Goal: Task Accomplishment & Management: Manage account settings

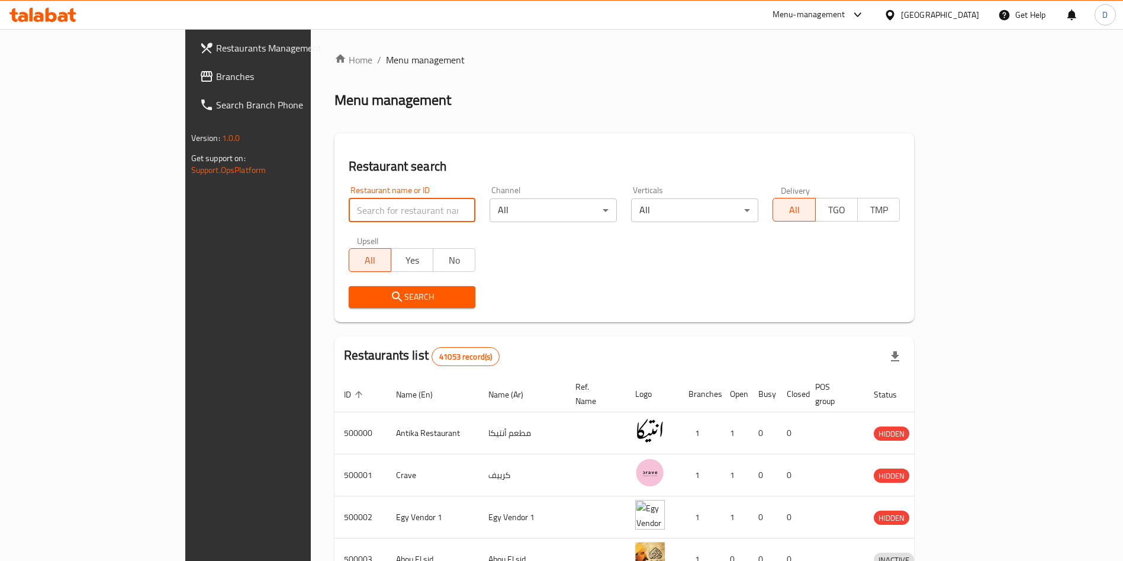
click at [349, 211] on input "search" at bounding box center [412, 210] width 127 height 24
type input "dun grill"
drag, startPoint x: 350, startPoint y: 282, endPoint x: 354, endPoint y: 292, distance: 10.7
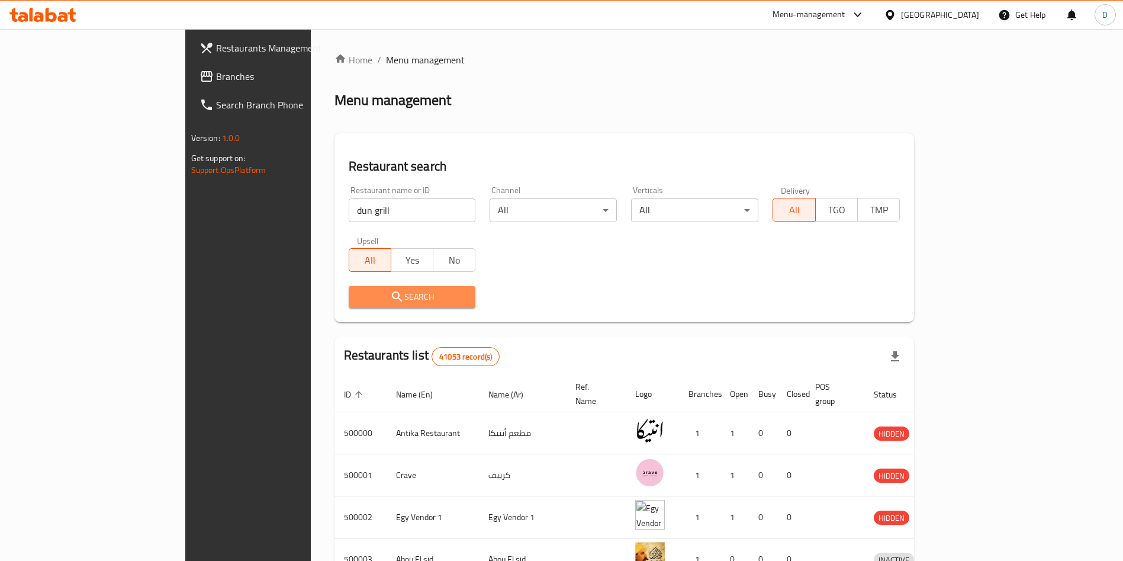
click at [358, 292] on span "Search" at bounding box center [412, 296] width 108 height 15
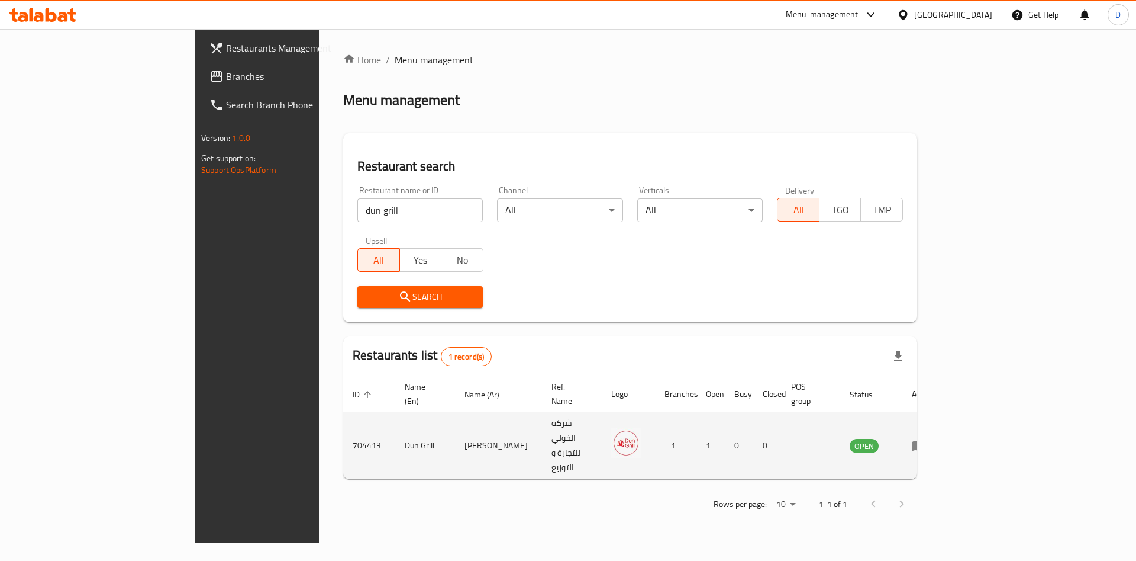
click at [943, 418] on td "enhanced table" at bounding box center [923, 445] width 41 height 67
click at [924, 443] on icon "enhanced table" at bounding box center [922, 445] width 4 height 5
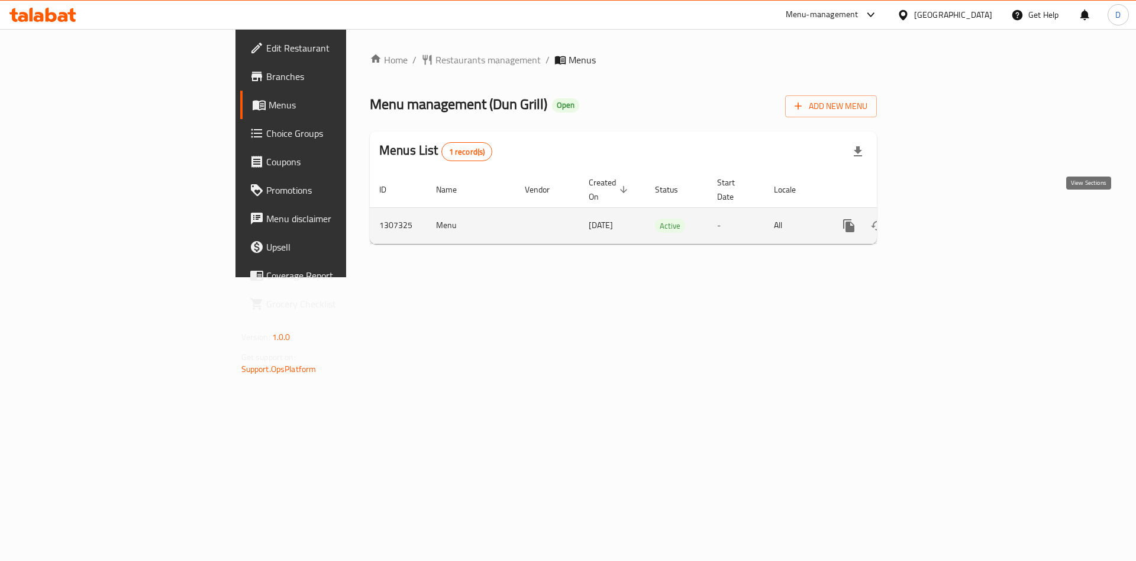
click at [942, 218] on icon "enhanced table" at bounding box center [934, 225] width 14 height 14
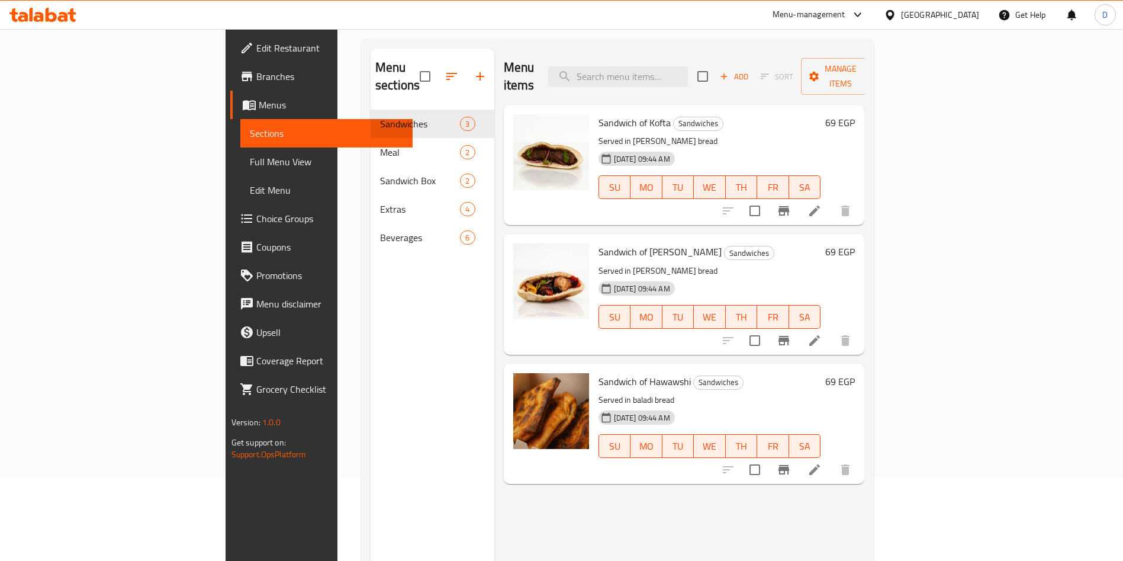
scroll to position [85, 0]
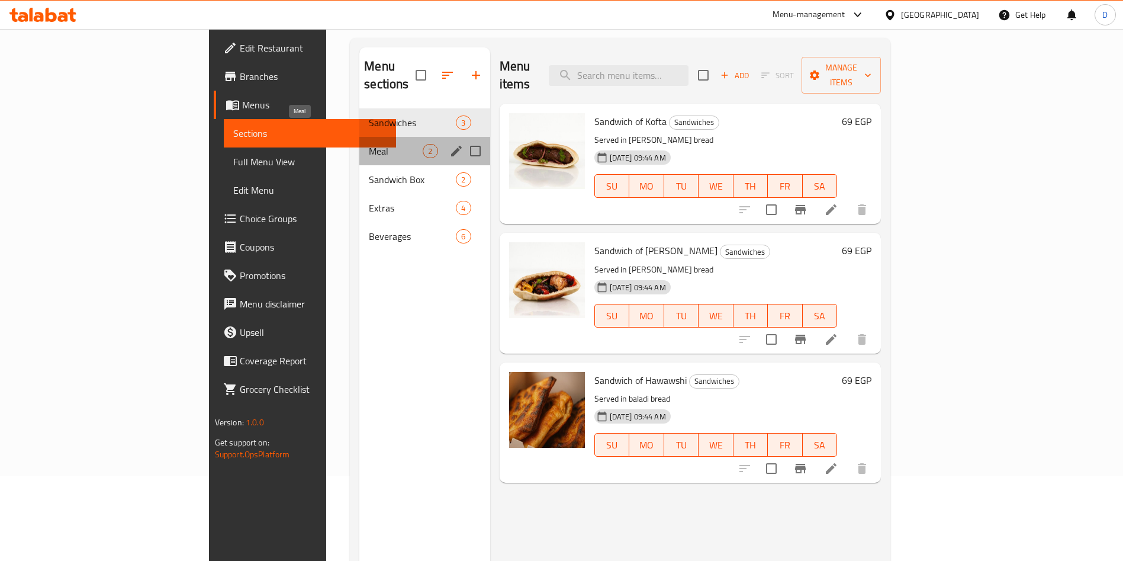
click at [369, 144] on span "Meal" at bounding box center [396, 151] width 54 height 14
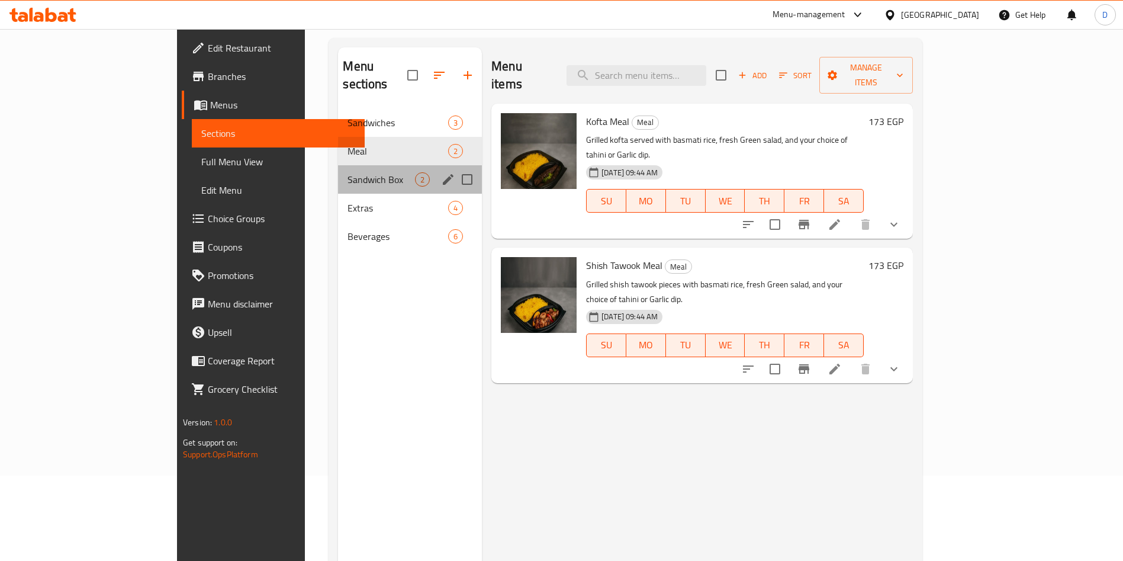
click at [338, 169] on div "Sandwich Box 2" at bounding box center [410, 179] width 144 height 28
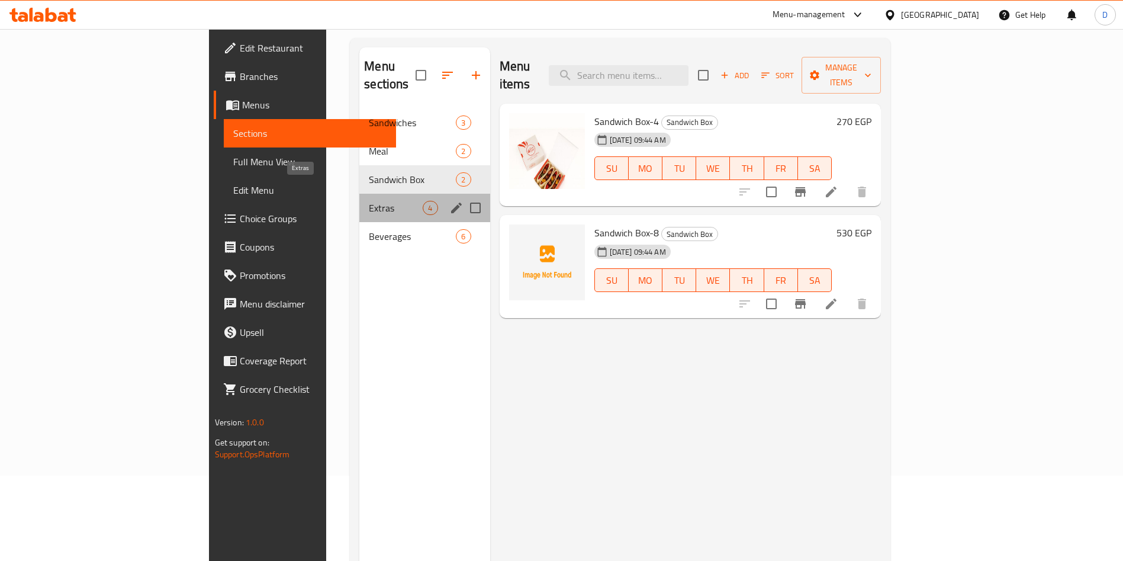
click at [369, 201] on span "Extras" at bounding box center [396, 208] width 54 height 14
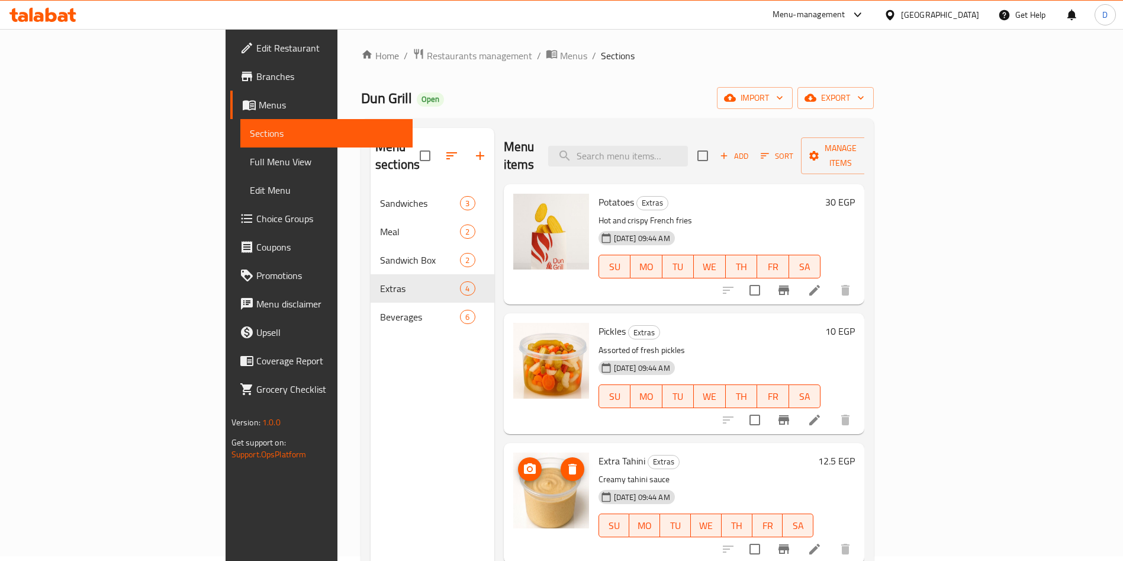
scroll to position [5, 0]
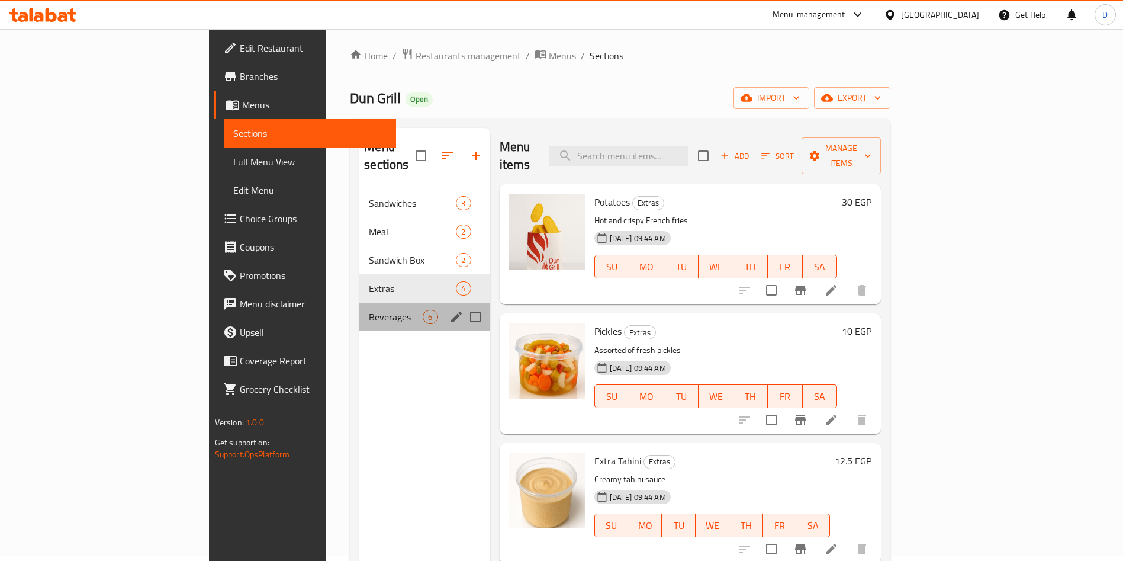
click at [359, 302] on div "Beverages 6" at bounding box center [424, 316] width 130 height 28
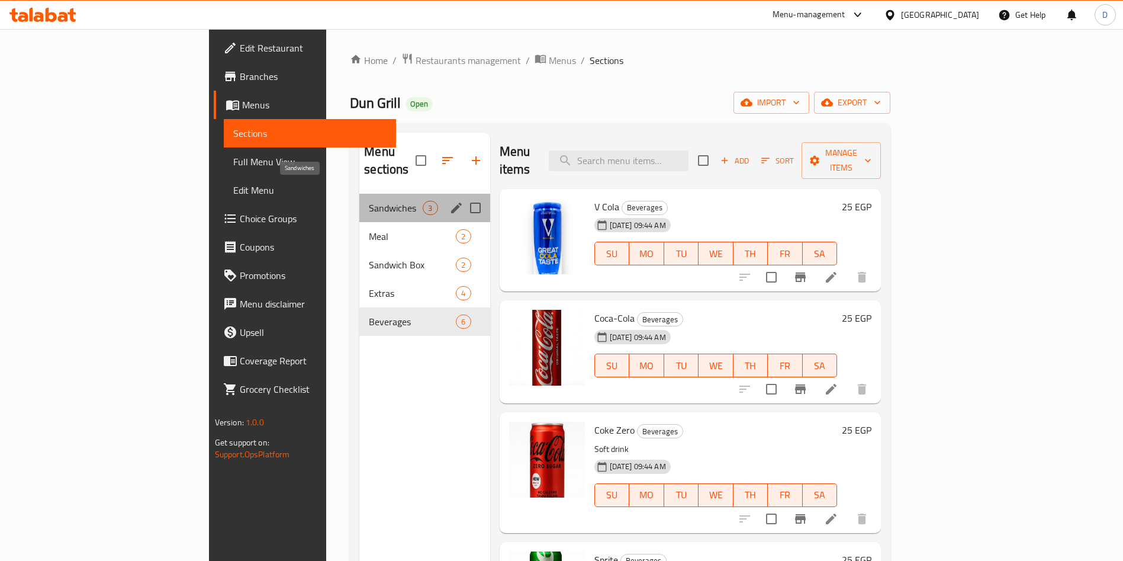
click at [369, 201] on span "Sandwiches" at bounding box center [396, 208] width 54 height 14
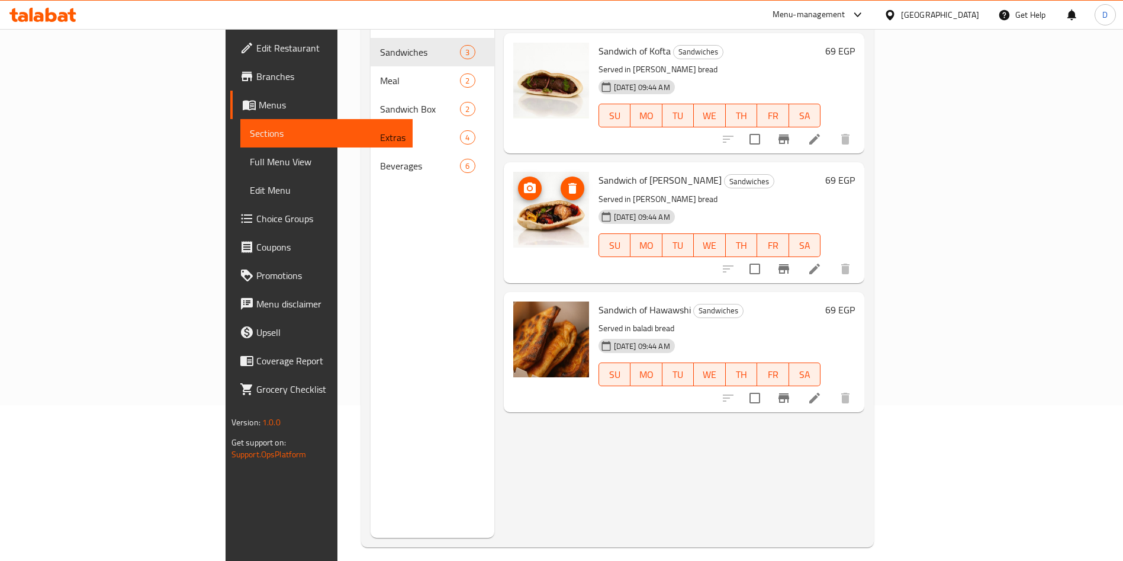
scroll to position [36, 0]
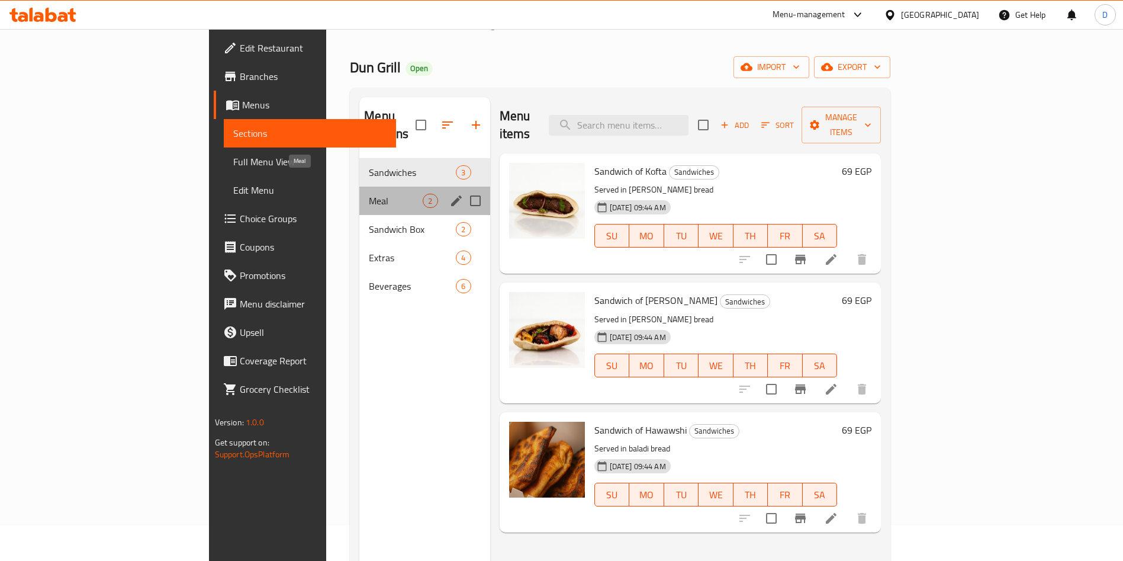
click at [369, 194] on span "Meal" at bounding box center [396, 201] width 54 height 14
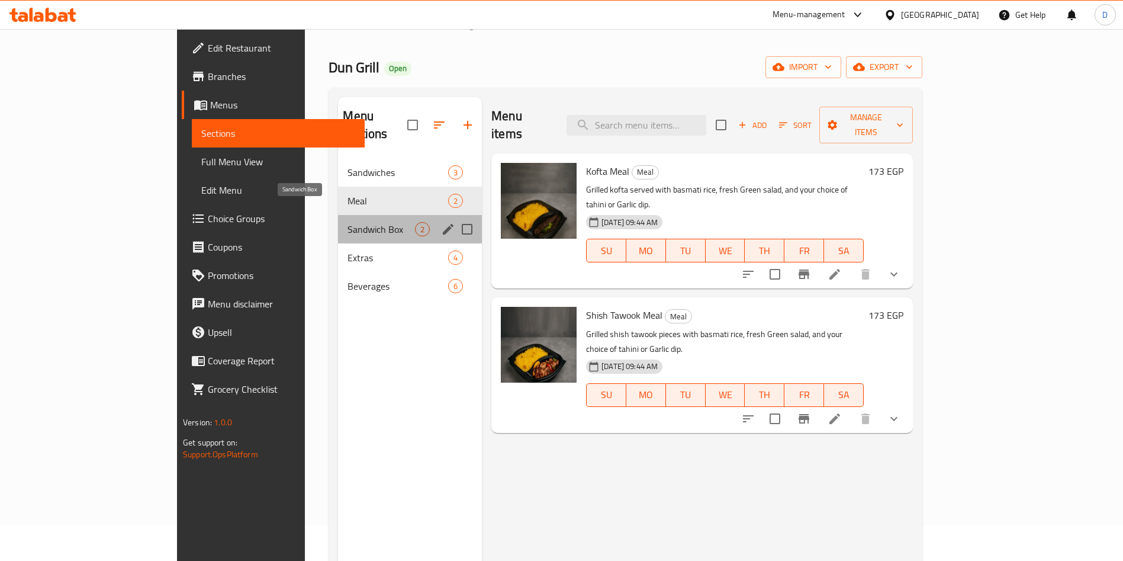
click at [347, 222] on span "Sandwich Box" at bounding box center [380, 229] width 67 height 14
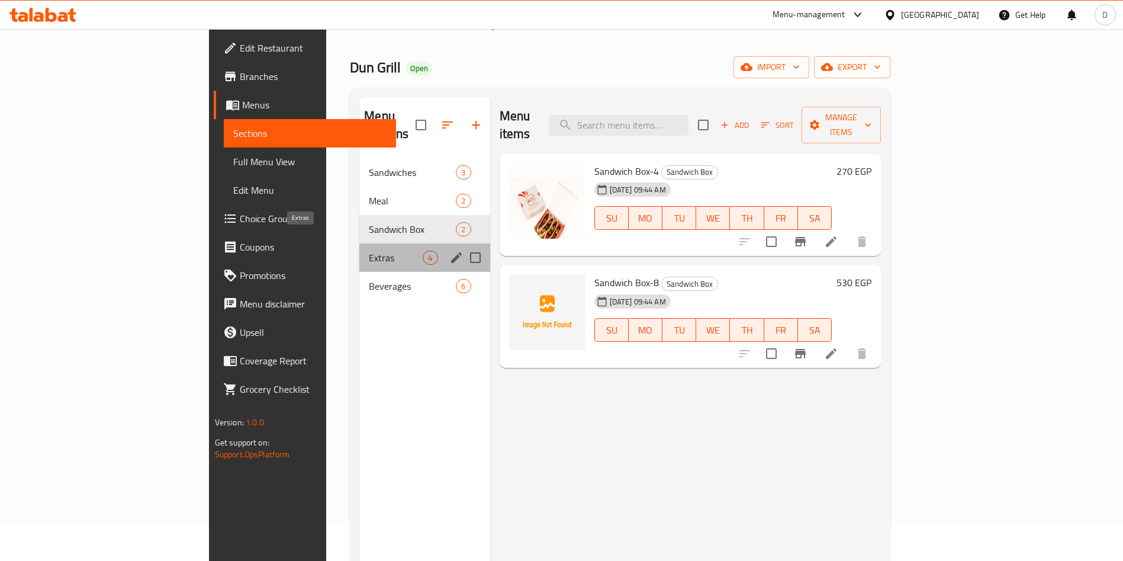
click at [369, 250] on span "Extras" at bounding box center [396, 257] width 54 height 14
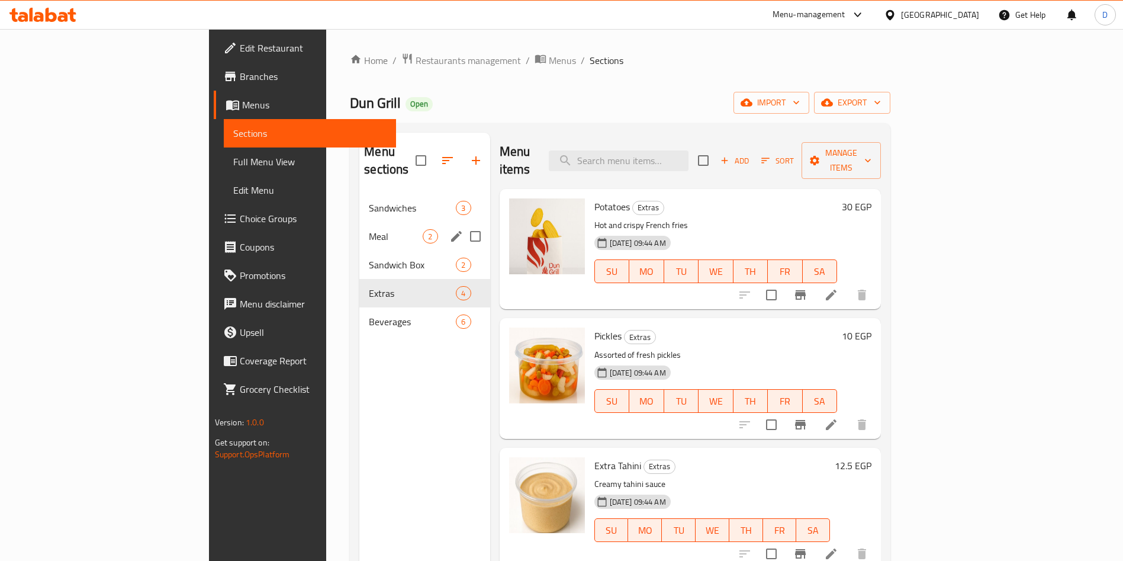
click at [359, 226] on div "Meal 2" at bounding box center [424, 236] width 130 height 28
